Goal: Task Accomplishment & Management: Complete application form

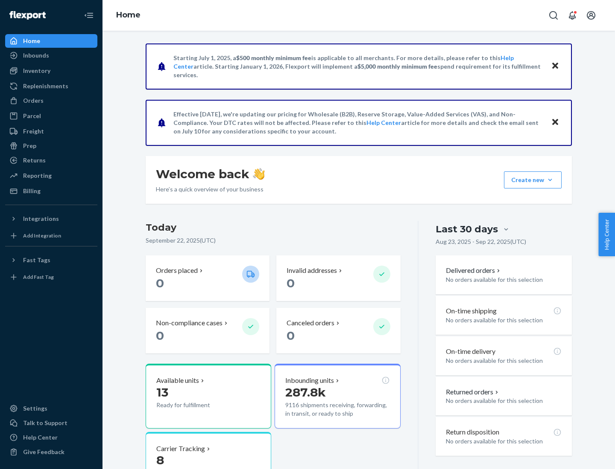
click at [550, 180] on button "Create new Create new inbound Create new order Create new product" at bounding box center [533, 180] width 58 height 17
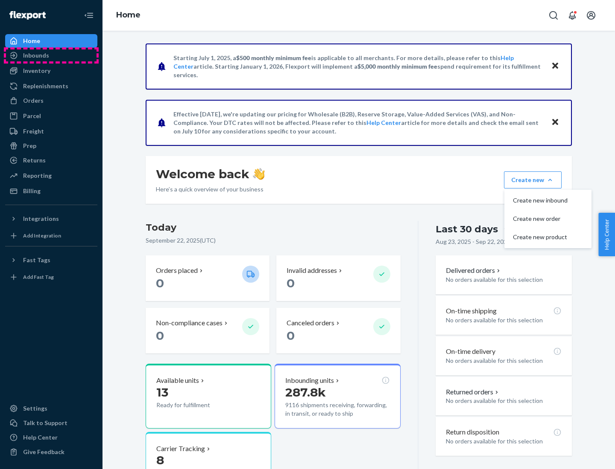
click at [51, 55] on div "Inbounds" at bounding box center [51, 56] width 90 height 12
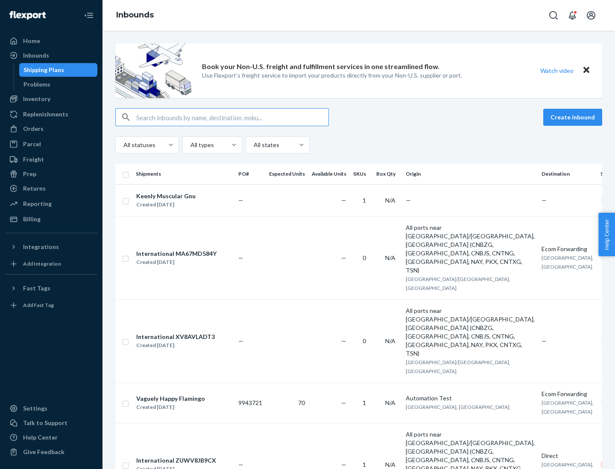
click at [574, 117] on button "Create inbound" at bounding box center [572, 117] width 59 height 17
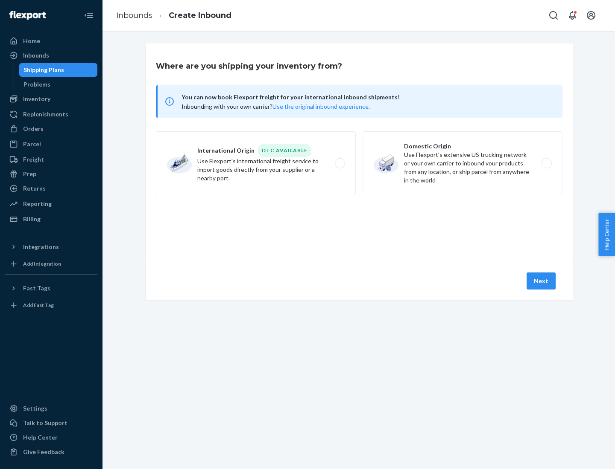
click at [462, 163] on label "Domestic Origin Use Flexport’s extensive US trucking network or your own carrie…" at bounding box center [462, 163] width 200 height 64
click at [546, 163] on input "Domestic Origin Use Flexport’s extensive US trucking network or your own carrie…" at bounding box center [549, 164] width 6 height 6
radio input "true"
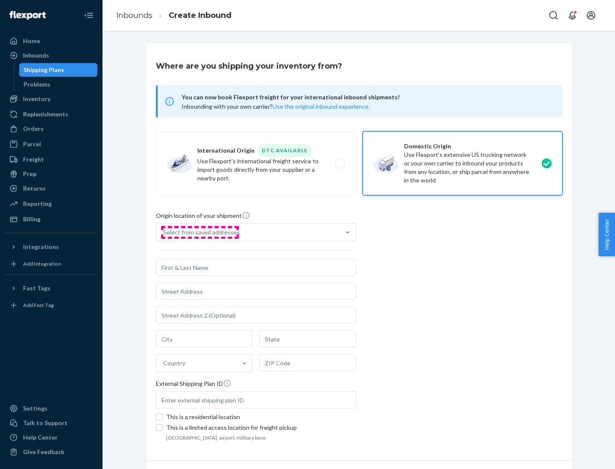
click at [199, 233] on div "Select from saved addresses" at bounding box center [201, 232] width 77 height 9
click at [164, 233] on input "Select from saved addresses" at bounding box center [163, 232] width 1 height 9
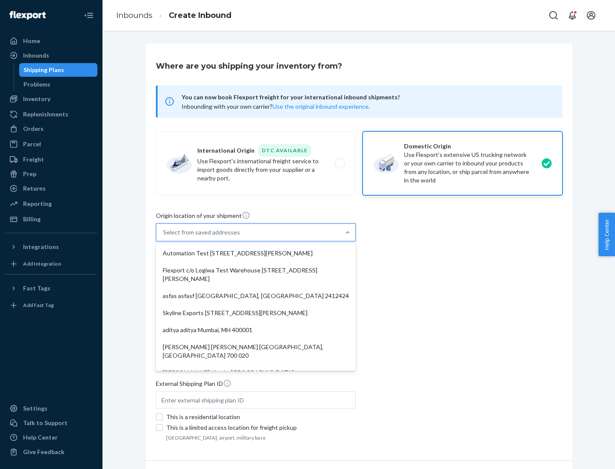
scroll to position [3, 0]
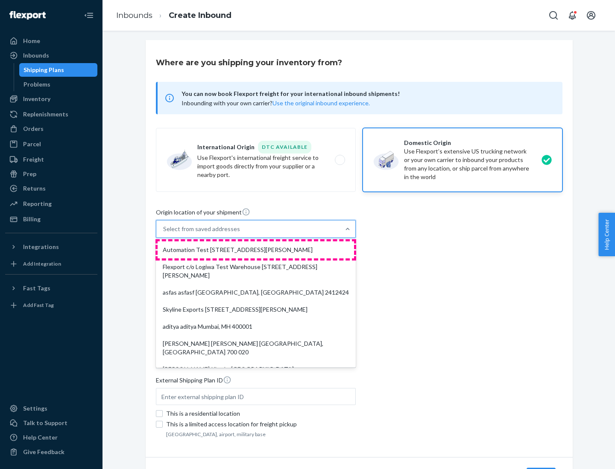
click at [256, 250] on div "Automation Test [STREET_ADDRESS][PERSON_NAME]" at bounding box center [255, 250] width 196 height 17
click at [164, 233] on input "option Automation Test [STREET_ADDRESS][PERSON_NAME]. 9 results available. Use …" at bounding box center [163, 229] width 1 height 9
type input "Automation Test"
type input "9th Floor"
type input "[GEOGRAPHIC_DATA]"
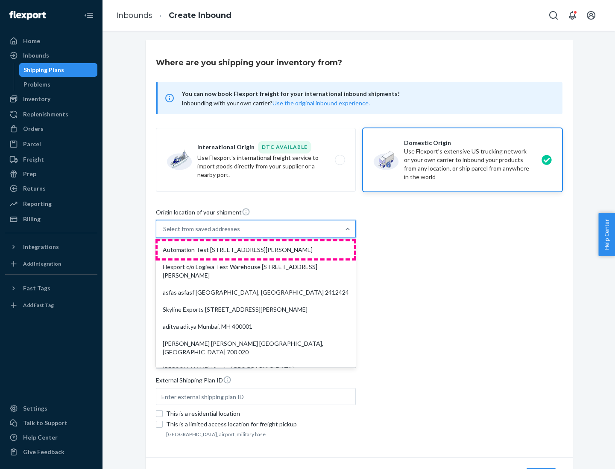
type input "CA"
type input "94104"
type input "[STREET_ADDRESS][PERSON_NAME]"
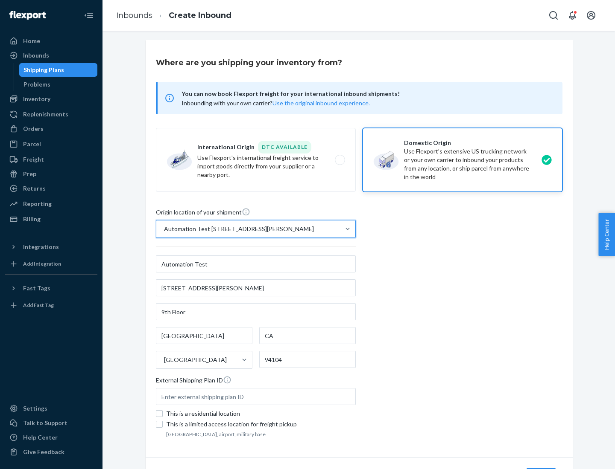
scroll to position [50, 0]
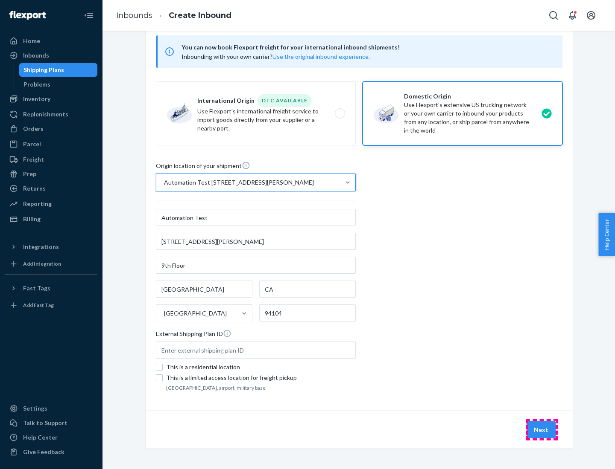
click at [541, 430] on button "Next" at bounding box center [540, 430] width 29 height 17
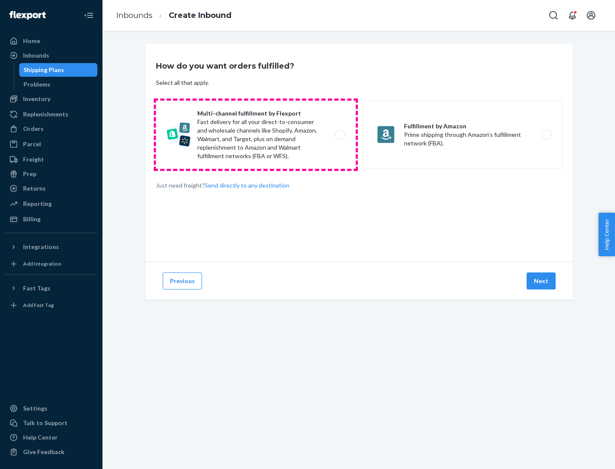
click at [256, 135] on label "Multi-channel fulfillment by Flexport Fast delivery for all your direct-to-cons…" at bounding box center [256, 135] width 200 height 68
click at [339, 135] on input "Multi-channel fulfillment by Flexport Fast delivery for all your direct-to-cons…" at bounding box center [342, 135] width 6 height 6
radio input "true"
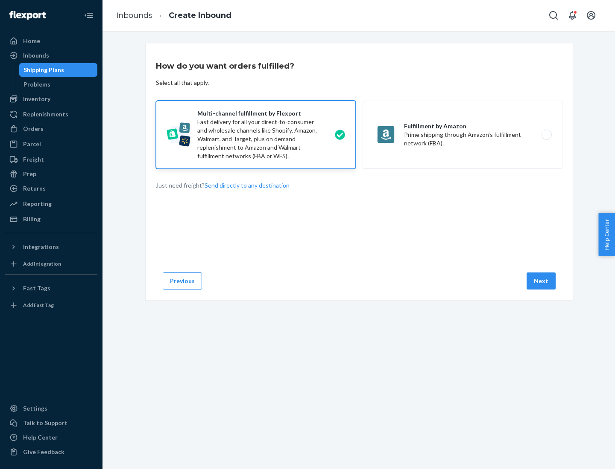
click at [541, 281] on button "Next" at bounding box center [540, 281] width 29 height 17
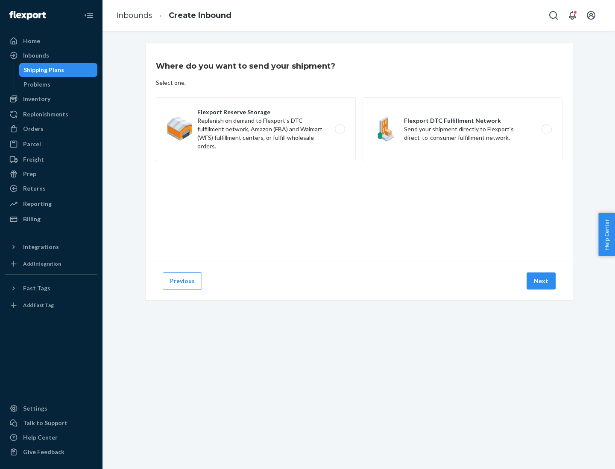
click at [462, 129] on label "Flexport DTC Fulfillment Network Send your shipment directly to Flexport's dire…" at bounding box center [462, 129] width 200 height 64
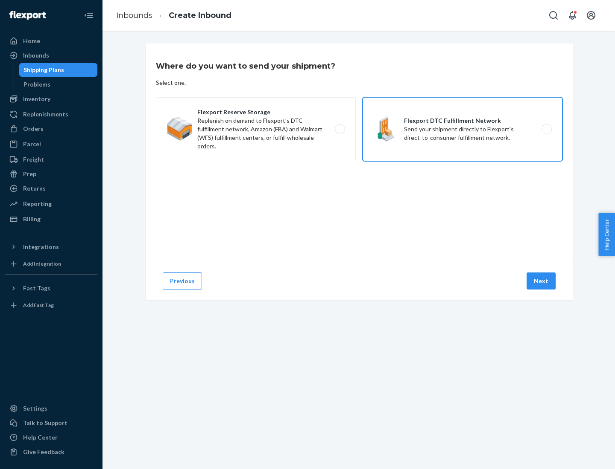
click at [546, 129] on input "Flexport DTC Fulfillment Network Send your shipment directly to Flexport's dire…" at bounding box center [549, 130] width 6 height 6
radio input "true"
click at [541, 281] on button "Next" at bounding box center [540, 281] width 29 height 17
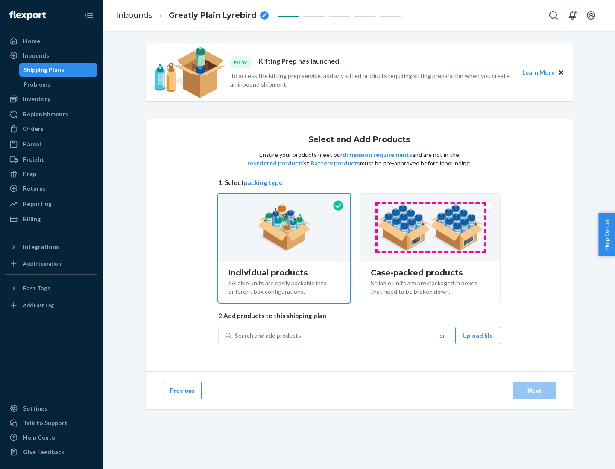
click at [430, 228] on img at bounding box center [430, 227] width 106 height 47
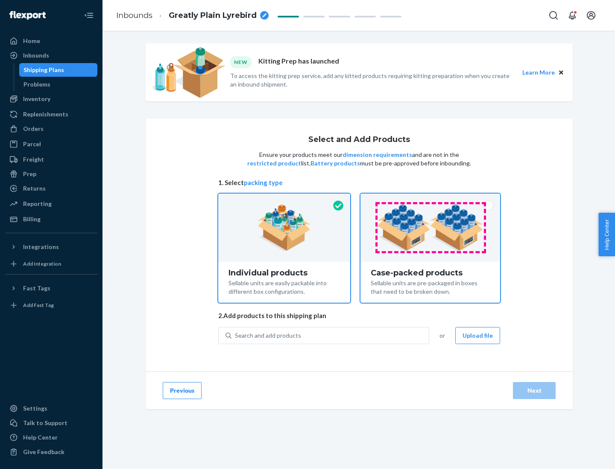
click at [430, 199] on input "Case-packed products Sellable units are pre-packaged in boxes that need to be b…" at bounding box center [430, 197] width 6 height 6
radio input "true"
radio input "false"
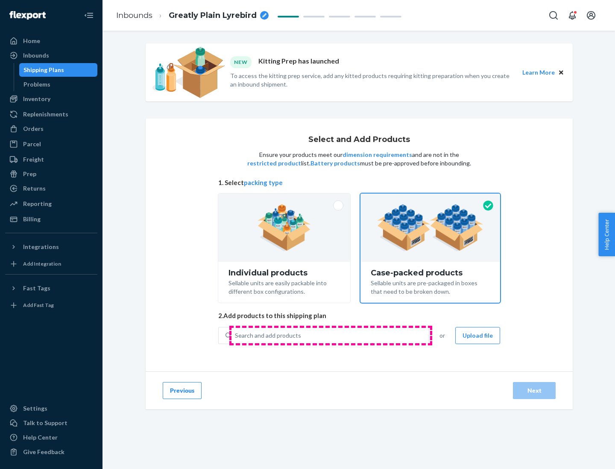
click at [330, 335] on div "Search and add products" at bounding box center [329, 335] width 197 height 15
click at [236, 335] on input "Search and add products" at bounding box center [235, 336] width 1 height 9
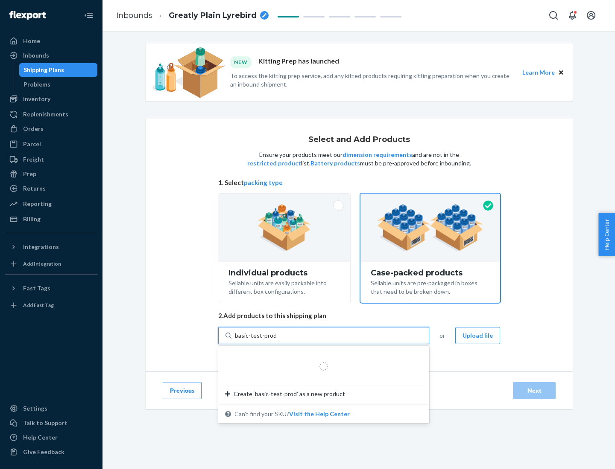
type input "basic-test-product-1"
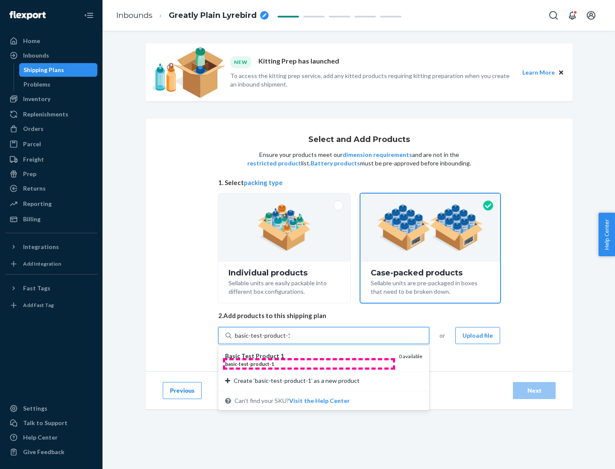
click at [309, 364] on div "basic - test - product - 1" at bounding box center [308, 364] width 167 height 7
click at [289, 340] on input "basic-test-product-1" at bounding box center [262, 336] width 55 height 9
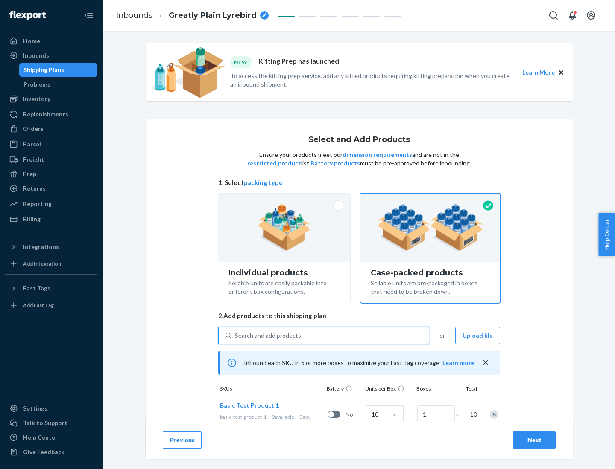
scroll to position [31, 0]
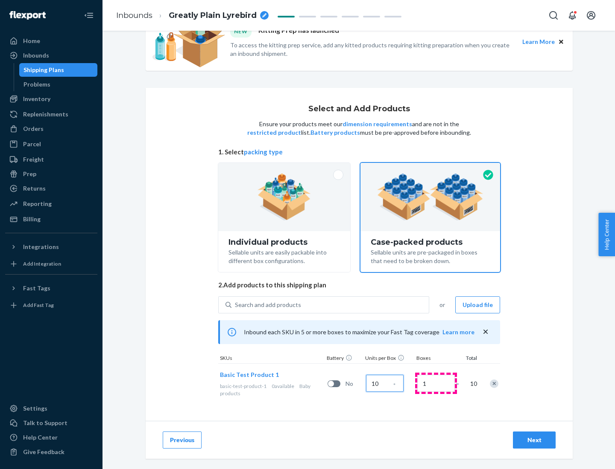
type input "10"
type input "7"
click at [534, 440] on div "Next" at bounding box center [534, 440] width 28 height 9
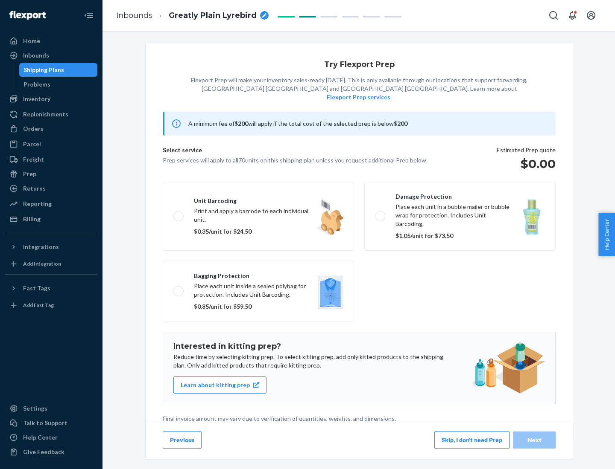
scroll to position [2, 0]
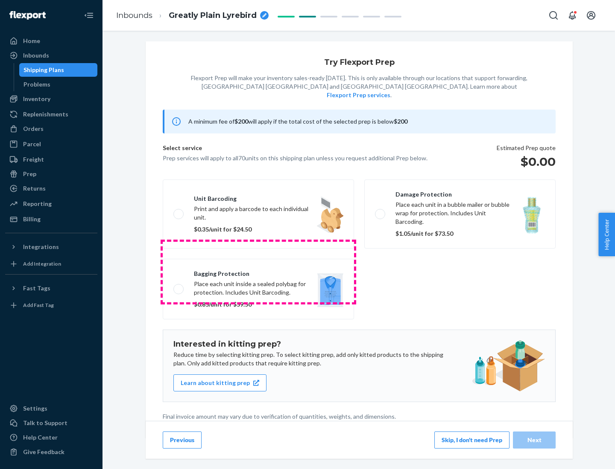
click at [258, 272] on label "Bagging protection Place each unit inside a sealed polybag for protection. Incl…" at bounding box center [258, 289] width 191 height 61
click at [179, 286] on input "Bagging protection Place each unit inside a sealed polybag for protection. Incl…" at bounding box center [176, 289] width 6 height 6
checkbox input "true"
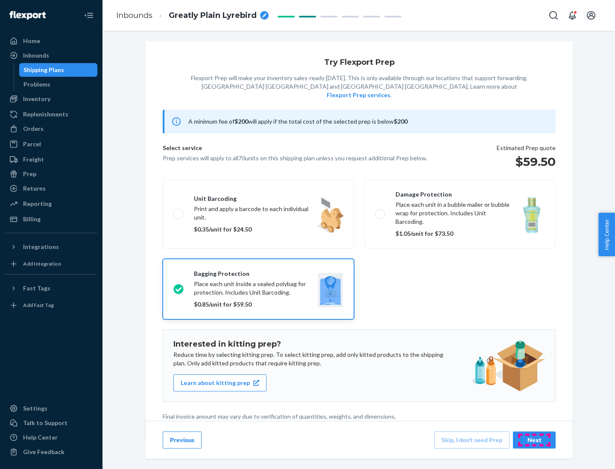
click at [534, 440] on div "Next" at bounding box center [534, 440] width 28 height 9
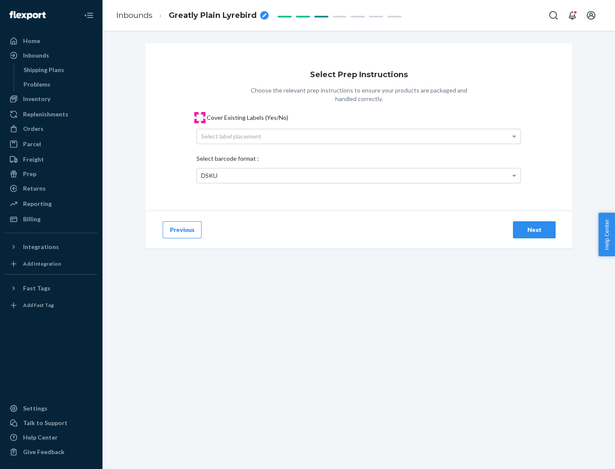
click at [200, 117] on input "Cover Existing Labels (Yes/No)" at bounding box center [199, 117] width 7 height 7
checkbox input "true"
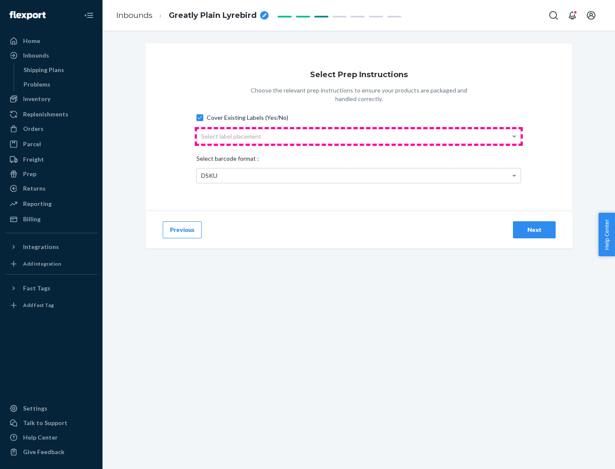
click at [358, 136] on div "Select label placement" at bounding box center [358, 136] width 323 height 15
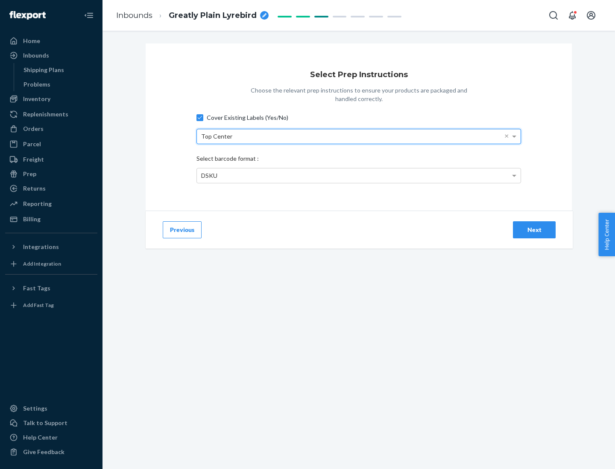
click at [358, 175] on div "DSKU" at bounding box center [358, 176] width 323 height 15
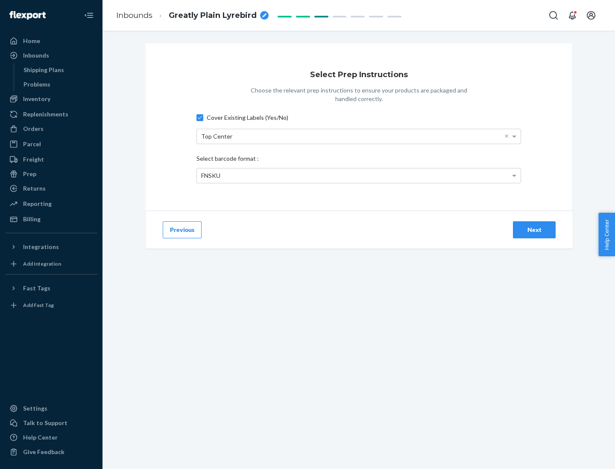
click at [534, 230] on div "Next" at bounding box center [534, 230] width 28 height 9
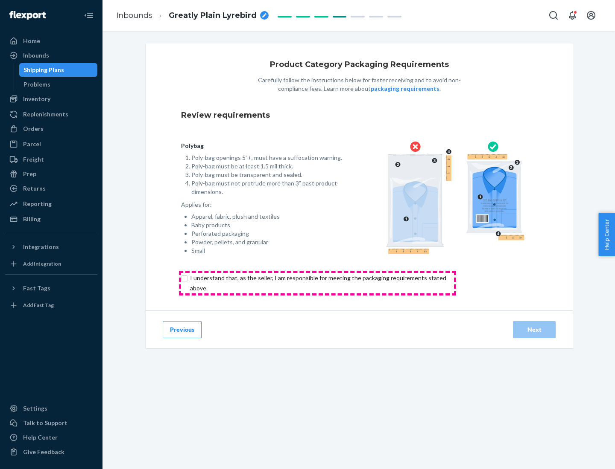
click at [317, 283] on input "checkbox" at bounding box center [323, 283] width 284 height 20
checkbox input "true"
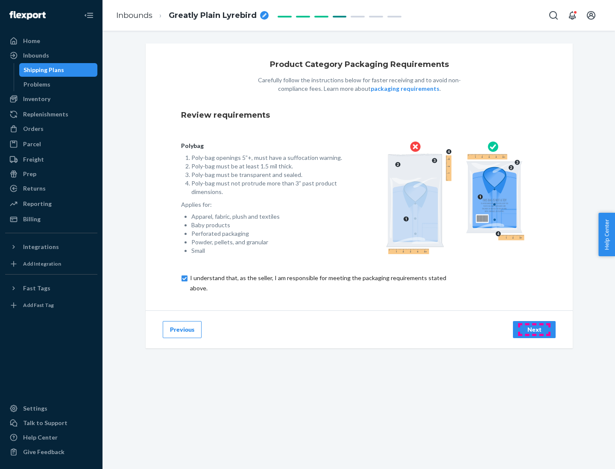
click at [534, 329] on div "Next" at bounding box center [534, 330] width 28 height 9
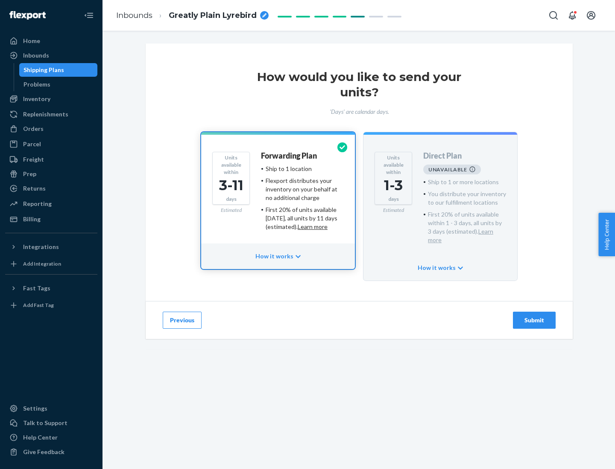
click at [289, 156] on h4 "Forwarding Plan" at bounding box center [289, 156] width 56 height 9
click at [534, 316] on div "Submit" at bounding box center [534, 320] width 28 height 9
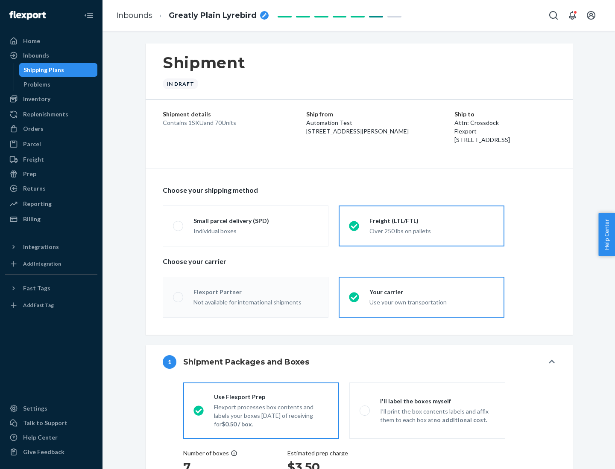
radio input "true"
radio input "false"
radio input "true"
radio input "false"
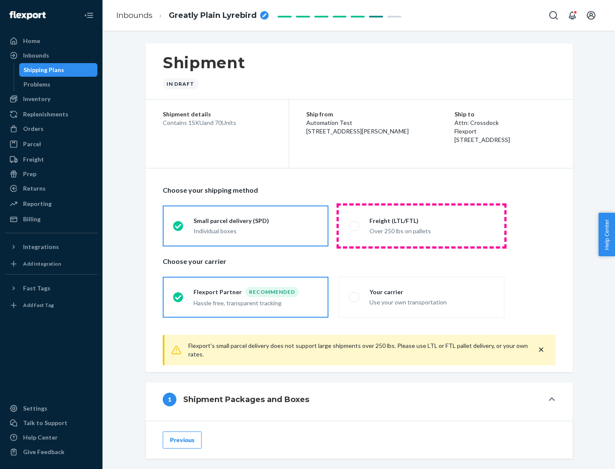
click at [421, 226] on div "Over 250 lbs on pallets" at bounding box center [431, 230] width 125 height 10
click at [354, 226] on input "Freight (LTL/FTL) Over 250 lbs on pallets" at bounding box center [352, 226] width 6 height 6
radio input "true"
radio input "false"
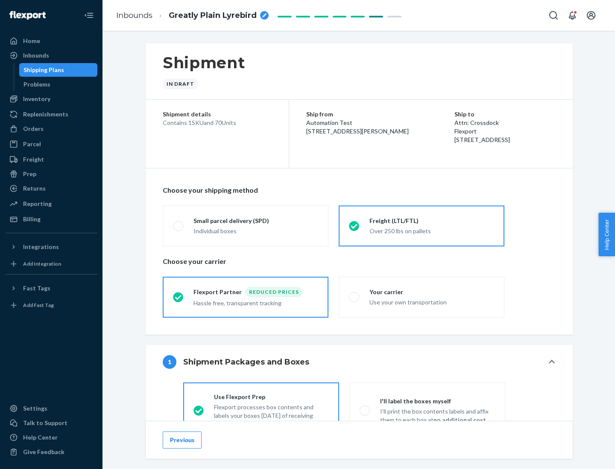
scroll to position [47, 0]
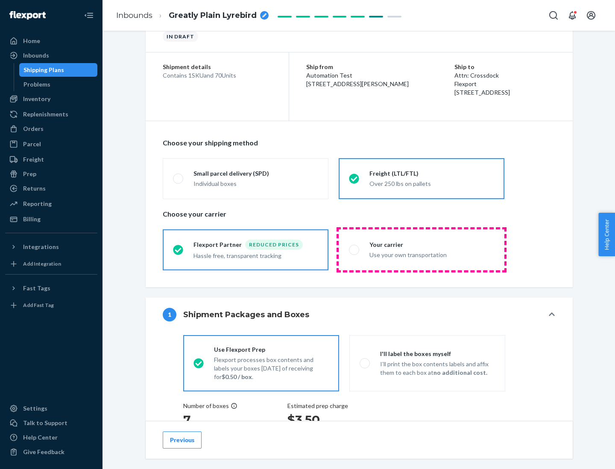
click at [421, 250] on div "Use your own transportation" at bounding box center [431, 254] width 125 height 10
click at [354, 250] on input "Your carrier Use your own transportation" at bounding box center [352, 250] width 6 height 6
radio input "true"
radio input "false"
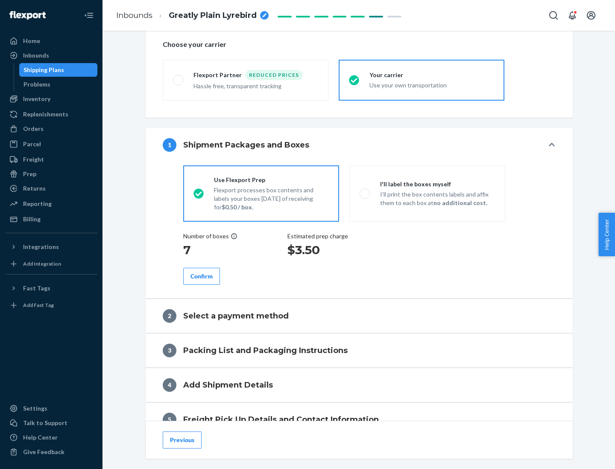
scroll to position [161, 0]
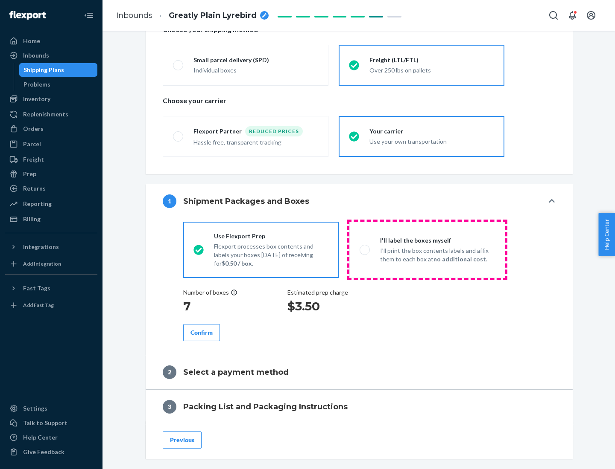
click at [427, 250] on p "I’ll print the box contents labels and affix them to each box at no additional …" at bounding box center [437, 255] width 115 height 17
click at [365, 250] on input "I'll label the boxes myself I’ll print the box contents labels and affix them t…" at bounding box center [362, 250] width 6 height 6
radio input "true"
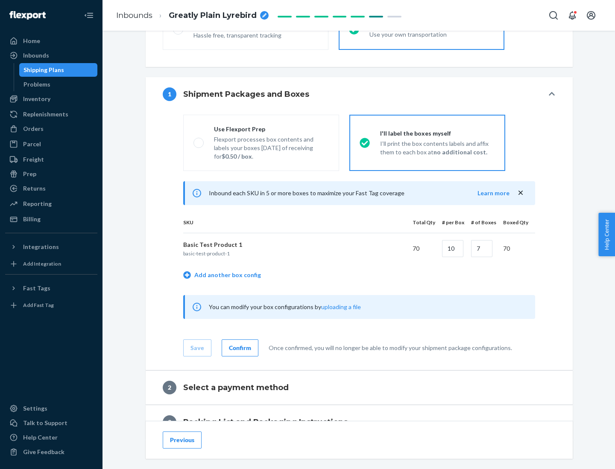
scroll to position [147, 0]
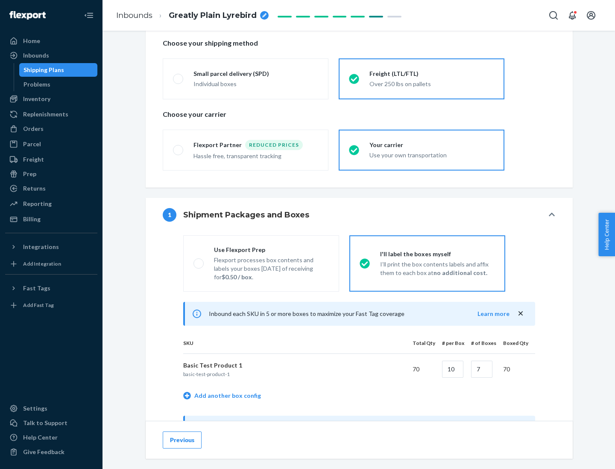
click at [271, 250] on div "Use Flexport Prep" at bounding box center [271, 250] width 115 height 9
click at [199, 261] on input "Use Flexport Prep Flexport processes box contents and labels your boxes [DATE] …" at bounding box center [196, 264] width 6 height 6
radio input "true"
radio input "false"
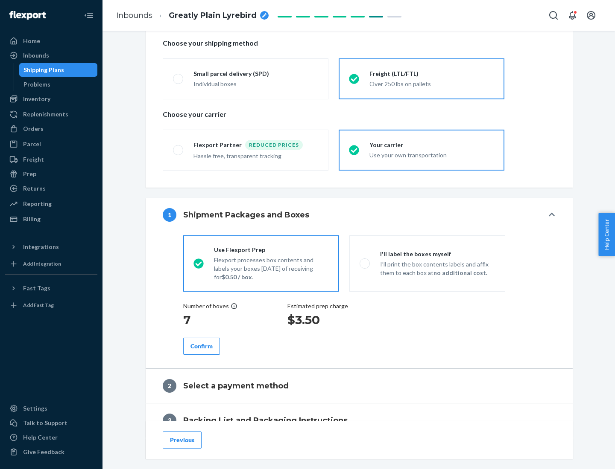
scroll to position [244, 0]
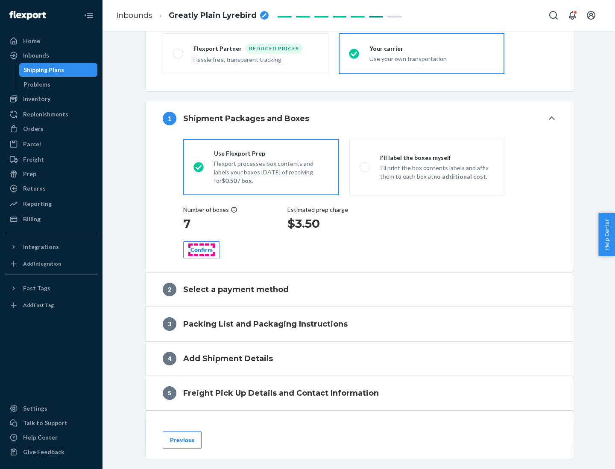
click at [201, 250] on div "Confirm" at bounding box center [201, 250] width 22 height 9
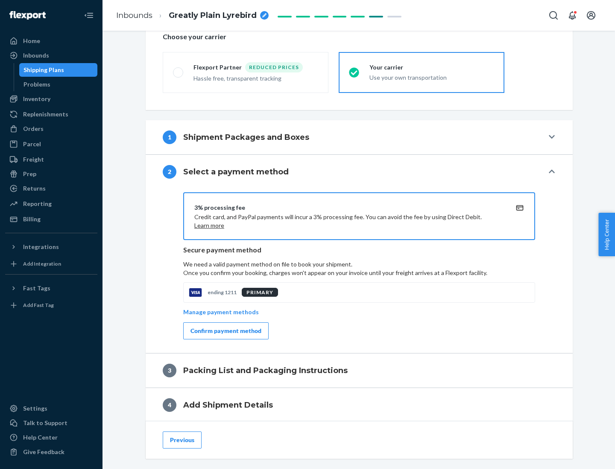
scroll to position [306, 0]
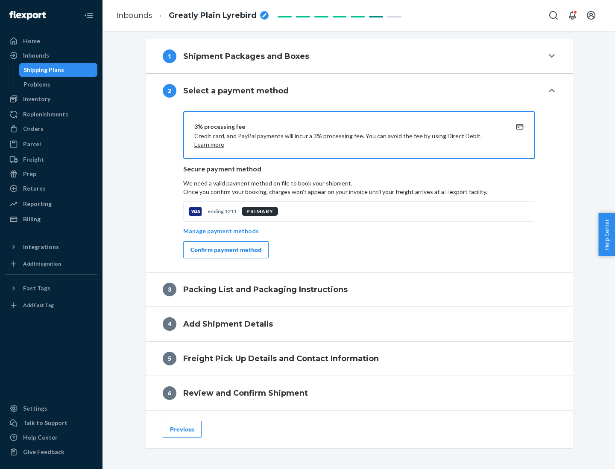
click at [225, 250] on div "Confirm payment method" at bounding box center [225, 250] width 71 height 9
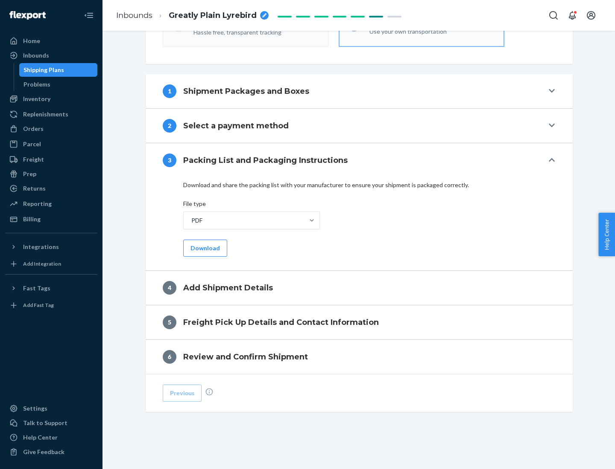
scroll to position [269, 0]
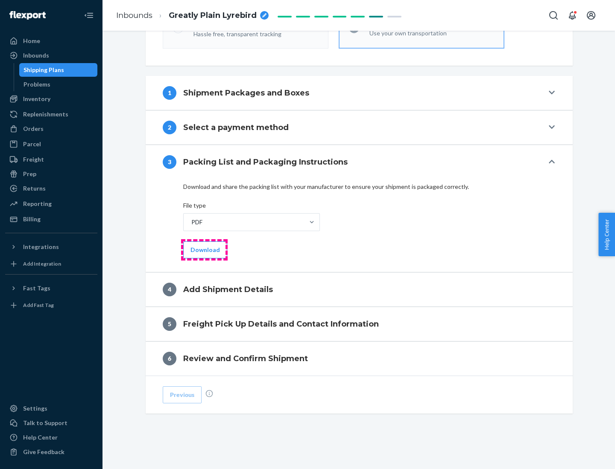
click at [204, 250] on button "Download" at bounding box center [205, 250] width 44 height 17
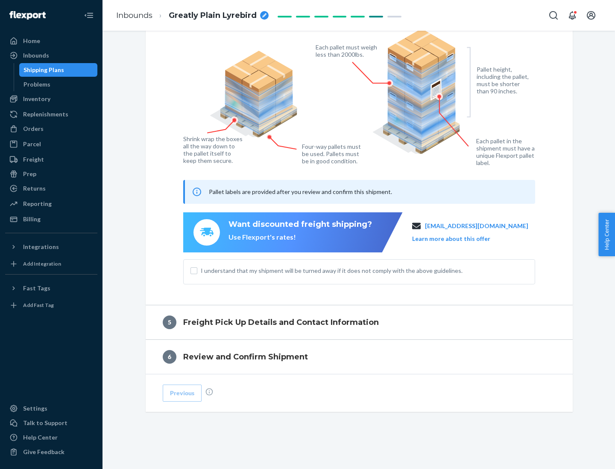
click at [359, 271] on span "I understand that my shipment will be turned away if it does not comply with th…" at bounding box center [364, 271] width 327 height 9
click at [197, 271] on input "I understand that my shipment will be turned away if it does not comply with th…" at bounding box center [193, 271] width 7 height 7
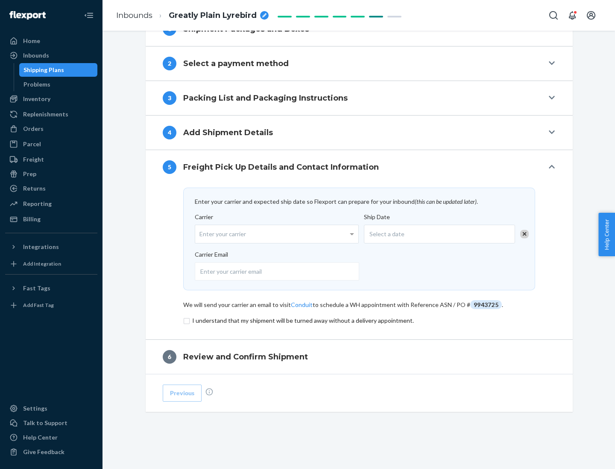
scroll to position [333, 0]
click at [359, 321] on input "checkbox" at bounding box center [359, 321] width 352 height 10
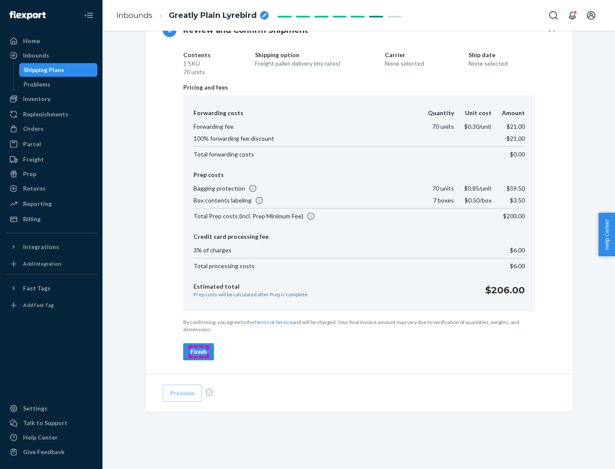
click at [198, 352] on div "Finish" at bounding box center [198, 352] width 16 height 9
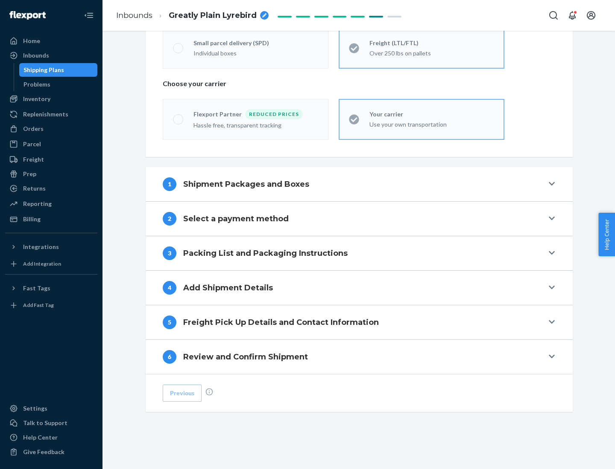
scroll to position [178, 0]
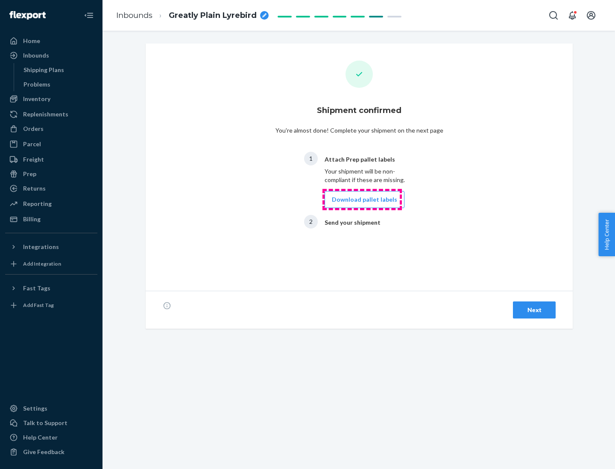
click at [362, 200] on button "Download pallet labels" at bounding box center [364, 199] width 80 height 17
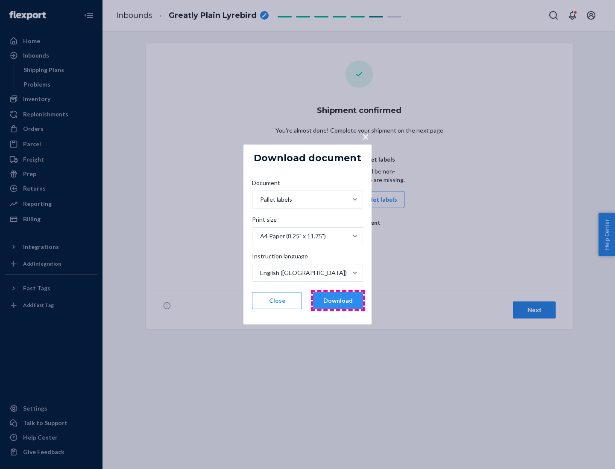
click at [338, 301] on button "Download" at bounding box center [338, 300] width 50 height 17
click at [365, 136] on span "×" at bounding box center [365, 136] width 7 height 15
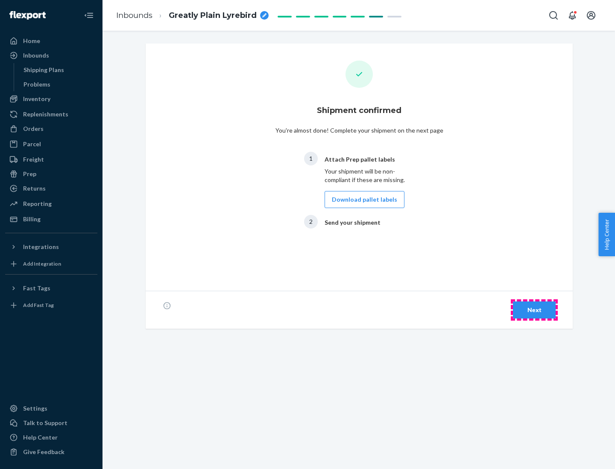
click at [534, 310] on div "Next" at bounding box center [534, 310] width 28 height 9
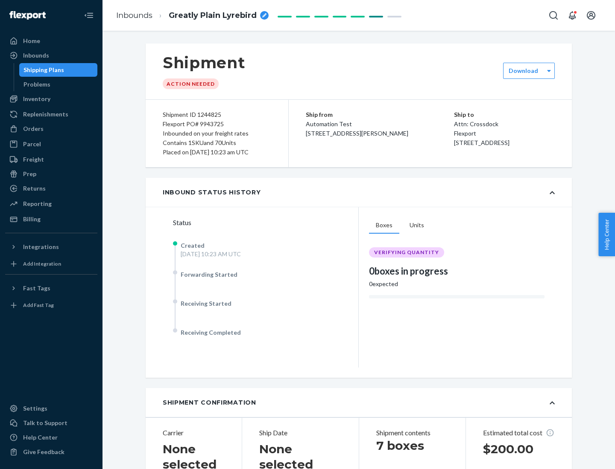
scroll to position [183, 0]
